Goal: Task Accomplishment & Management: Manage account settings

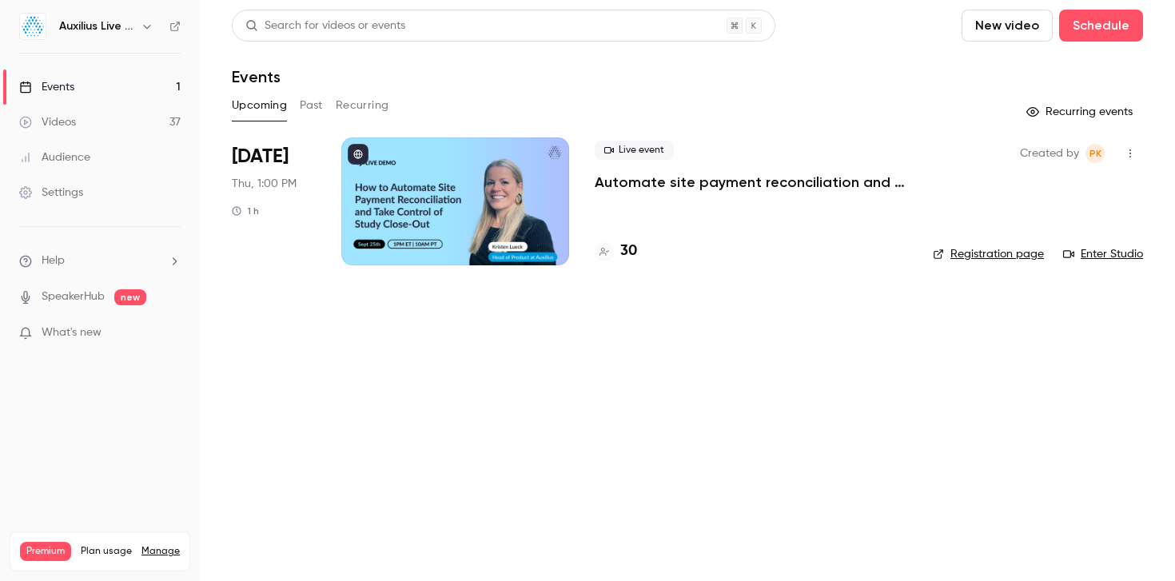
click at [151, 27] on icon "button" at bounding box center [147, 26] width 13 height 13
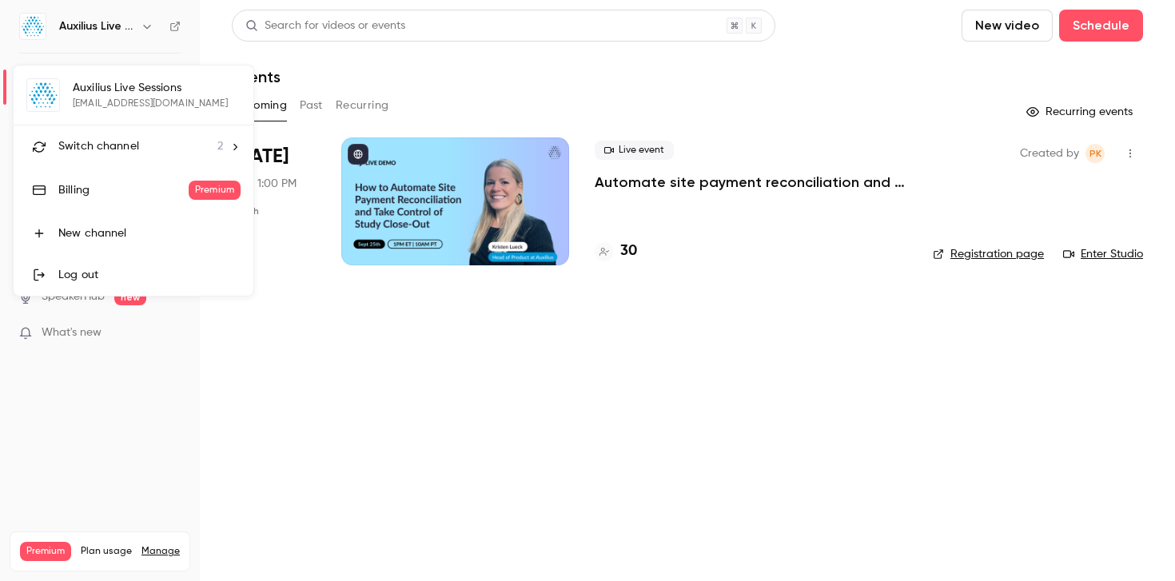
click at [137, 133] on li "Switch channel 2" at bounding box center [134, 146] width 240 height 42
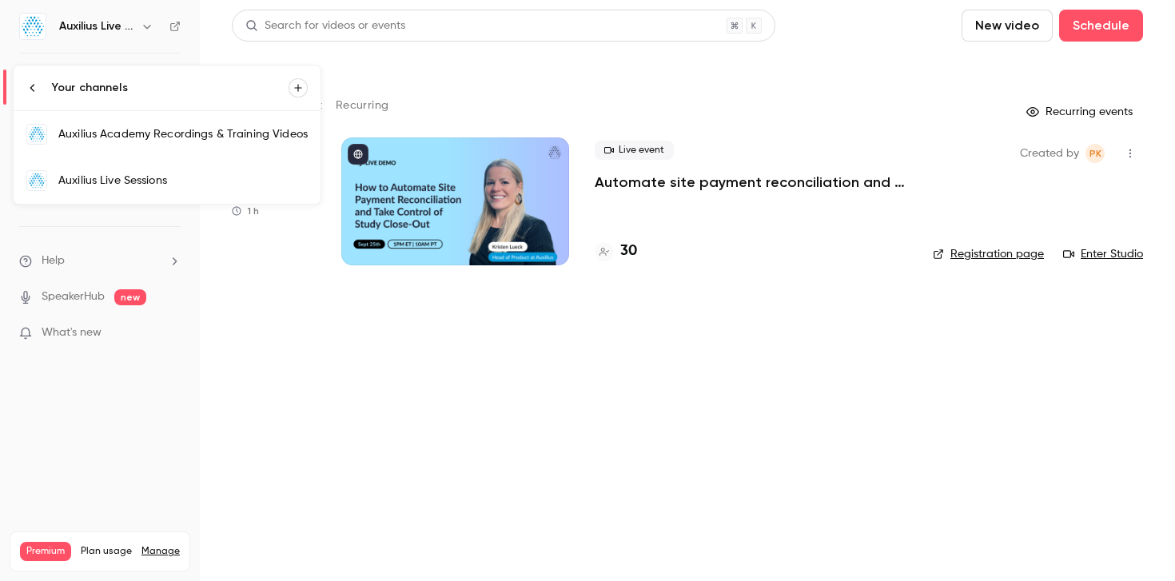
click at [172, 137] on div "Auxilius Academy Recordings & Training Videos" at bounding box center [182, 134] width 249 height 16
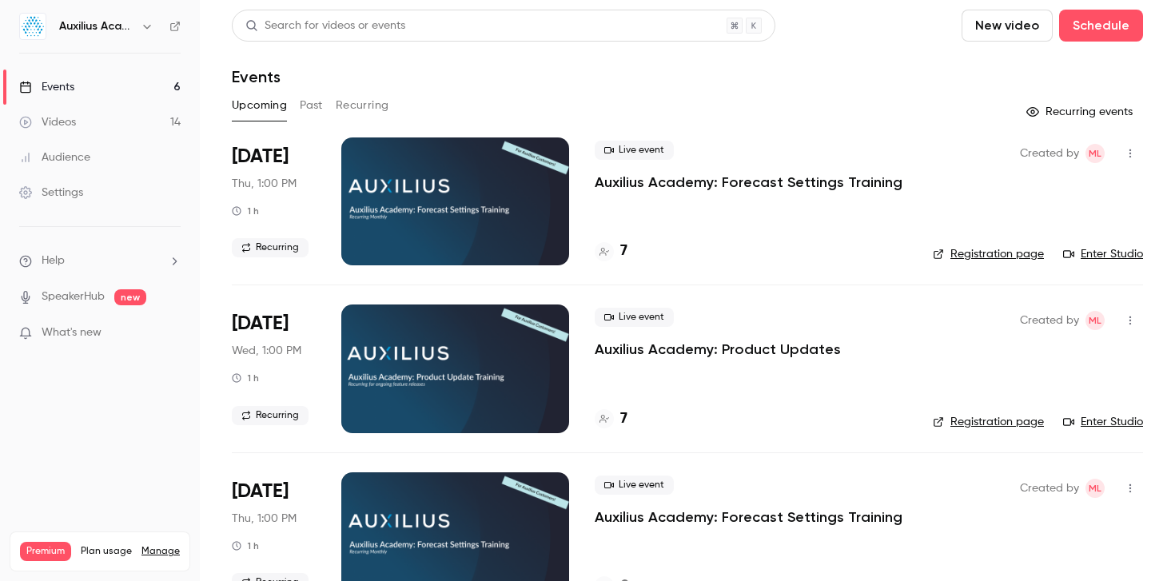
click at [706, 181] on p "Auxilius Academy: Forecast Settings Training" at bounding box center [749, 182] width 308 height 19
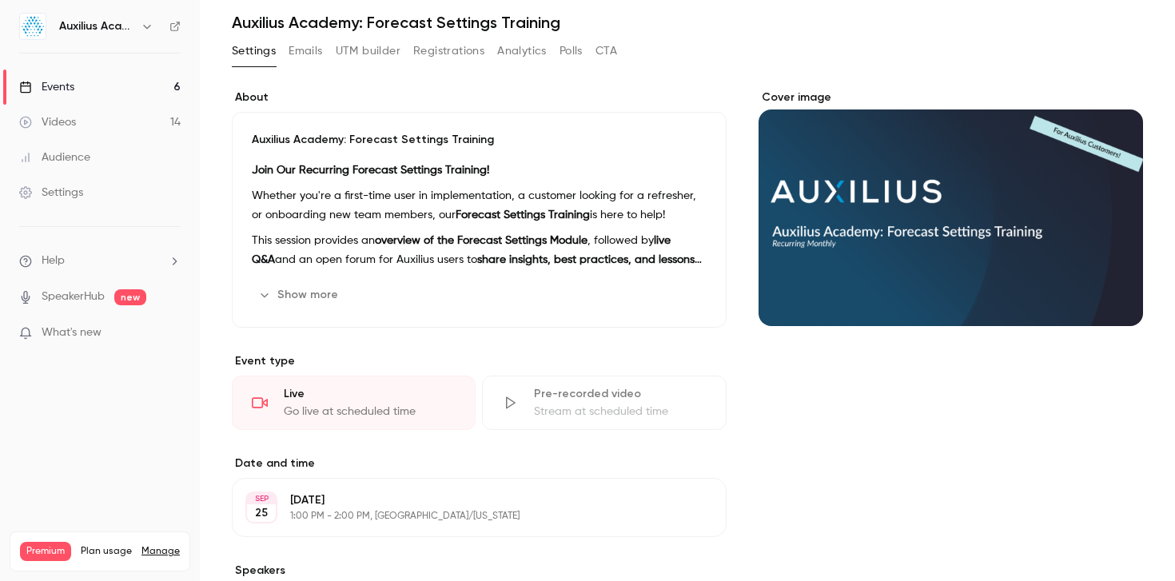
scroll to position [16, 0]
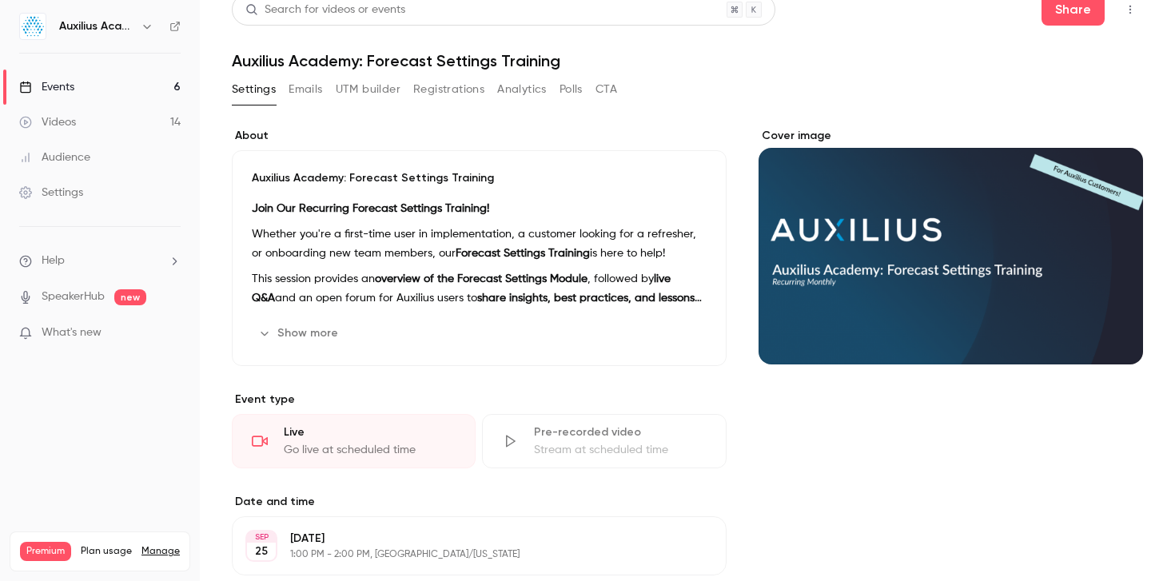
click at [426, 93] on button "Registrations" at bounding box center [448, 90] width 71 height 26
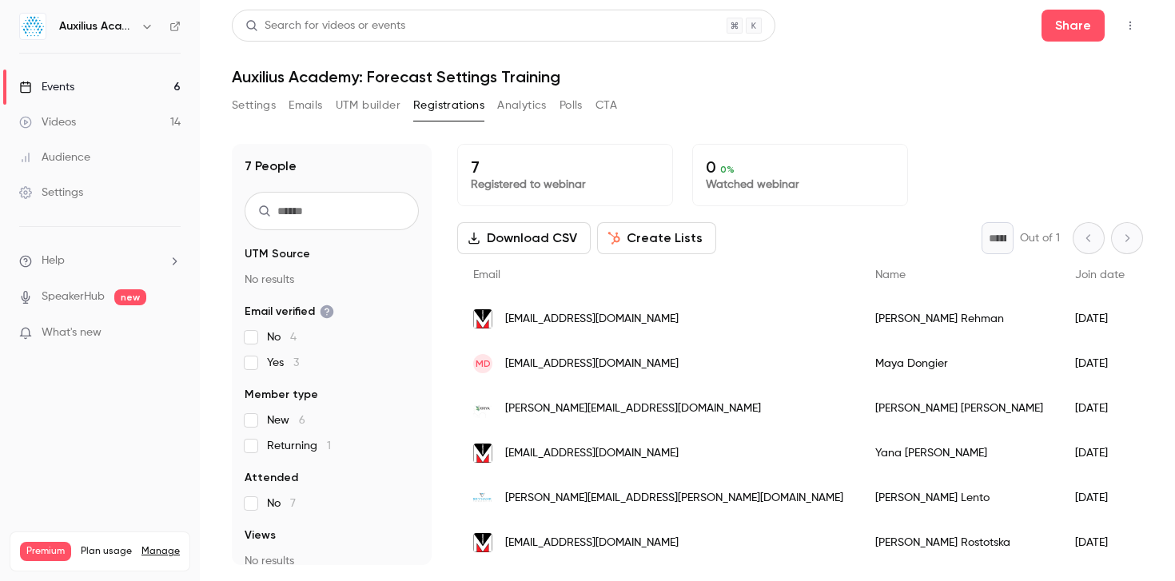
click at [248, 99] on button "Settings" at bounding box center [254, 106] width 44 height 26
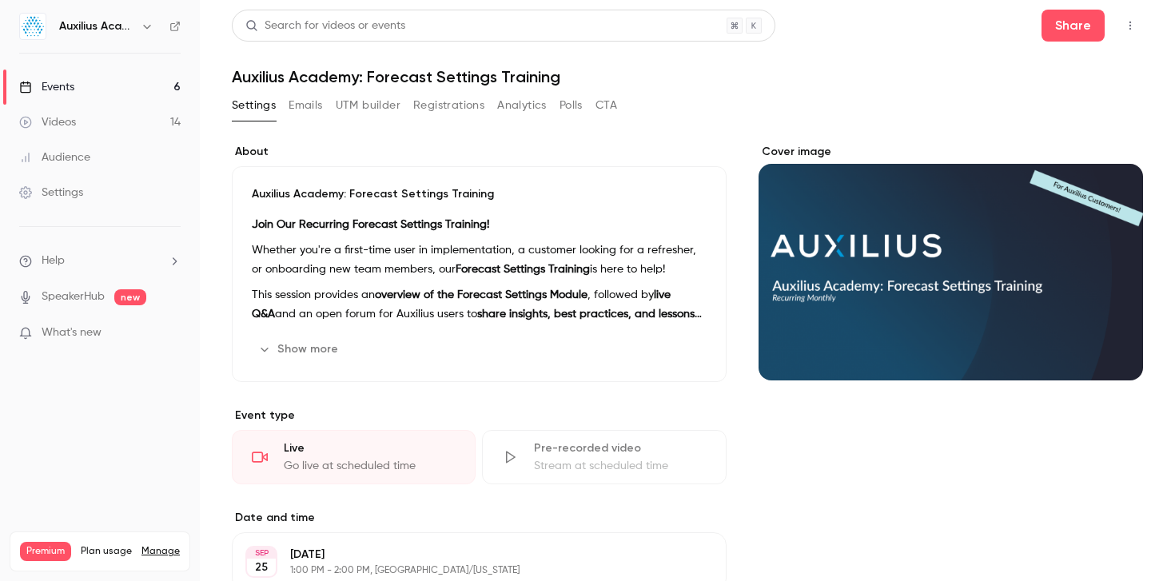
click at [1140, 19] on main "Search for videos or events Share Auxilius Academy: Forecast Settings Training …" at bounding box center [687, 290] width 975 height 581
click at [1123, 19] on button "button" at bounding box center [1130, 26] width 26 height 26
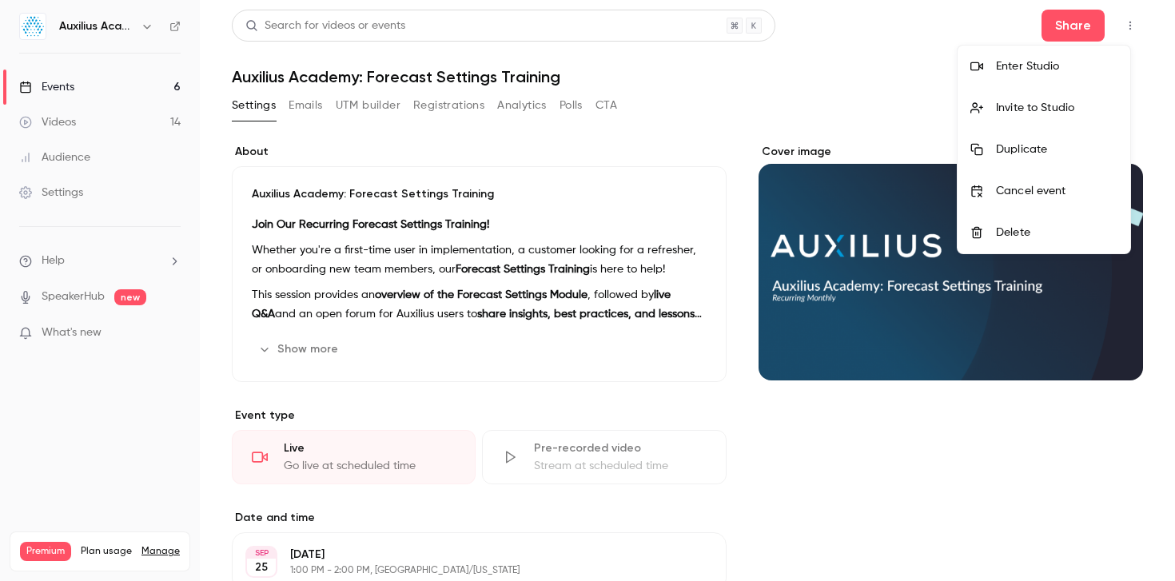
click at [1096, 74] on li "Enter Studio" at bounding box center [1044, 67] width 173 height 42
